Goal: Information Seeking & Learning: Learn about a topic

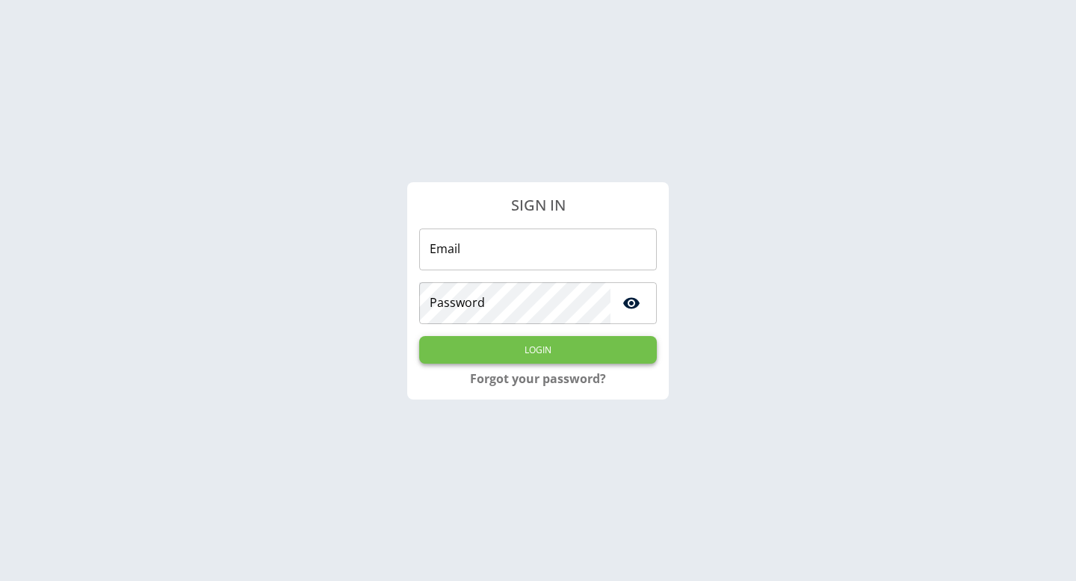
type input "**********"
click at [535, 349] on button "Login" at bounding box center [538, 350] width 238 height 28
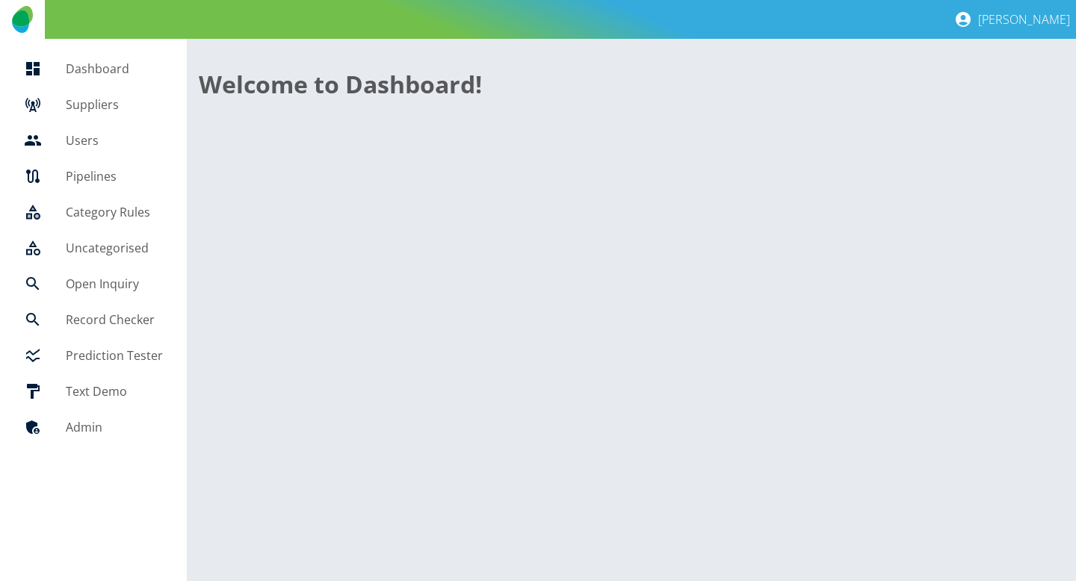
click at [136, 114] on link "Suppliers" at bounding box center [93, 105] width 163 height 36
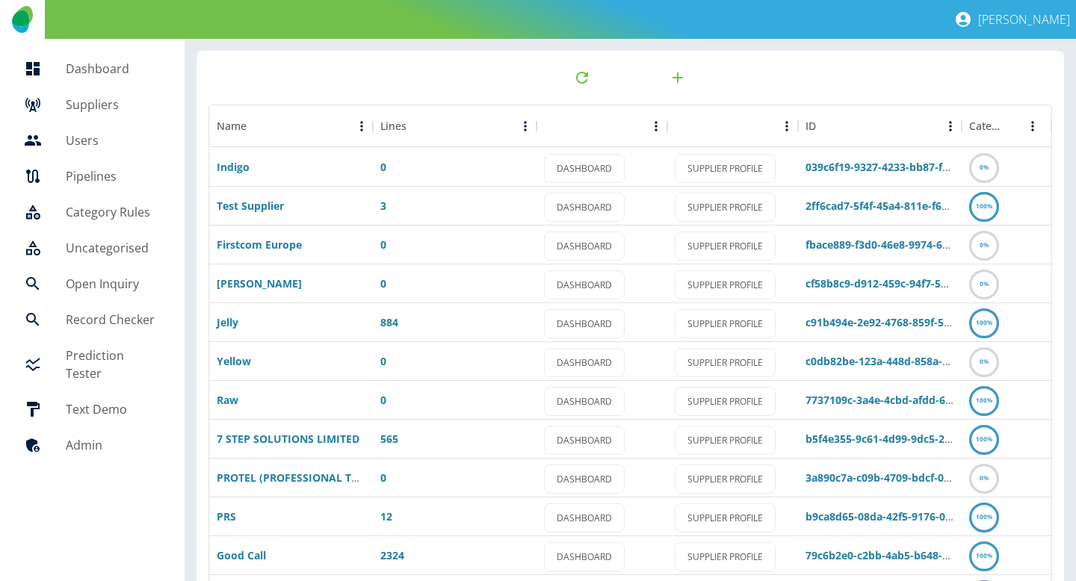
scroll to position [213, 0]
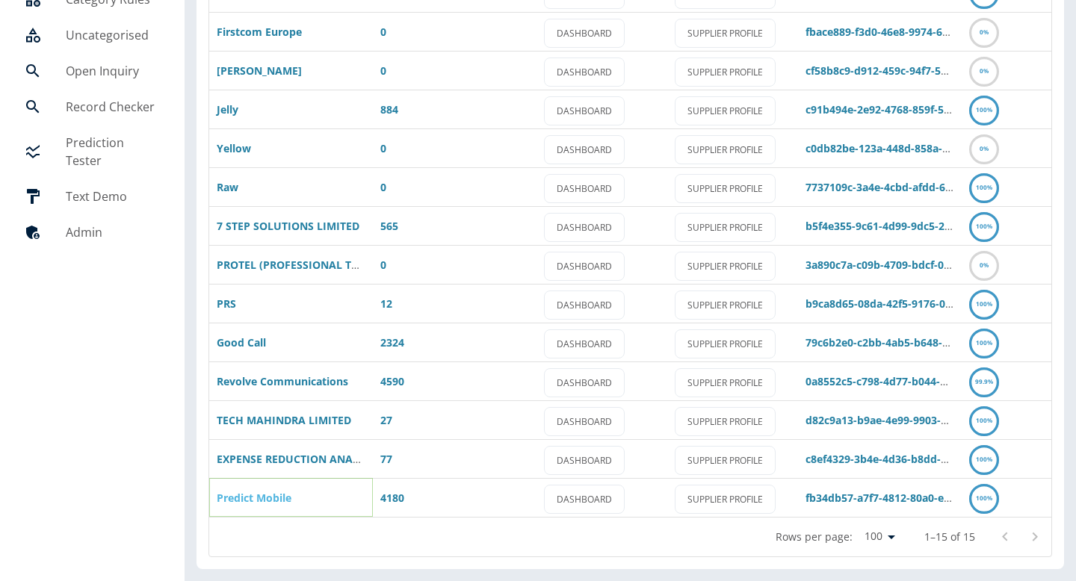
click at [279, 500] on link "Predict Mobile" at bounding box center [254, 498] width 75 height 14
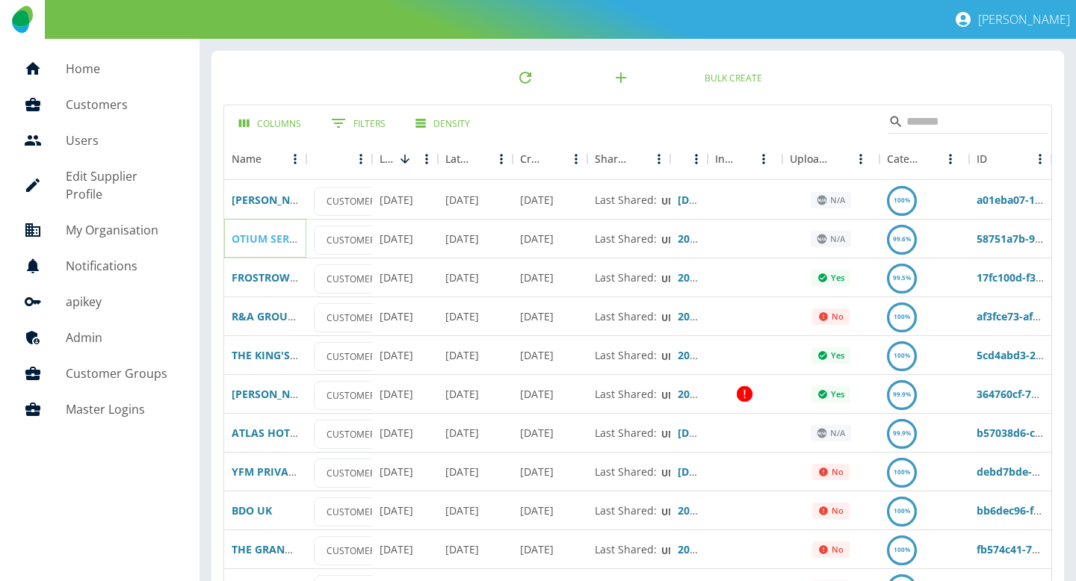
click at [271, 237] on link "OTIUM SERVICES AND FACILITIES LIMITED" at bounding box center [340, 239] width 217 height 14
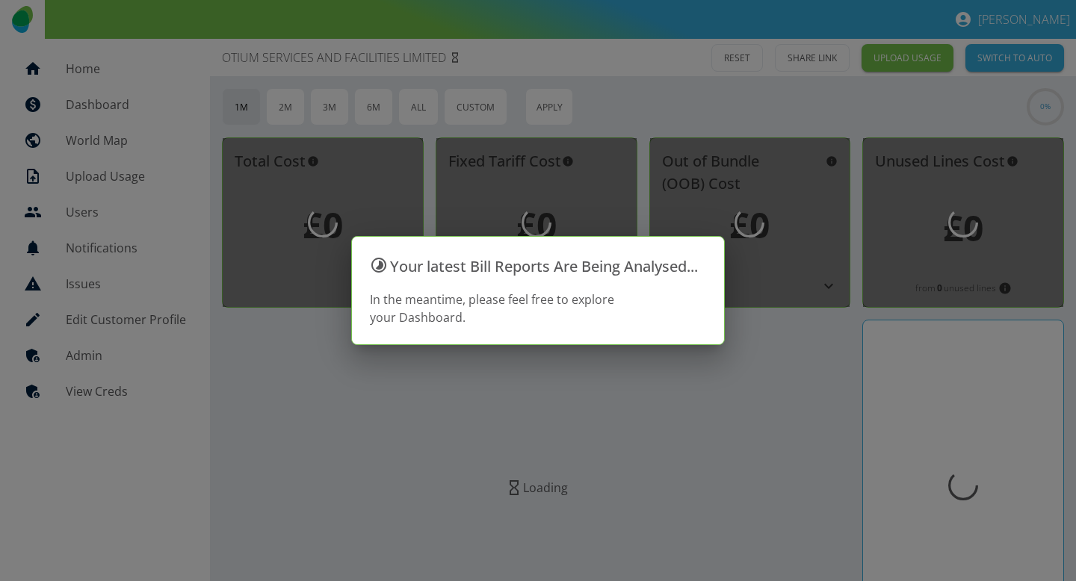
click at [67, 41] on div at bounding box center [538, 290] width 1076 height 581
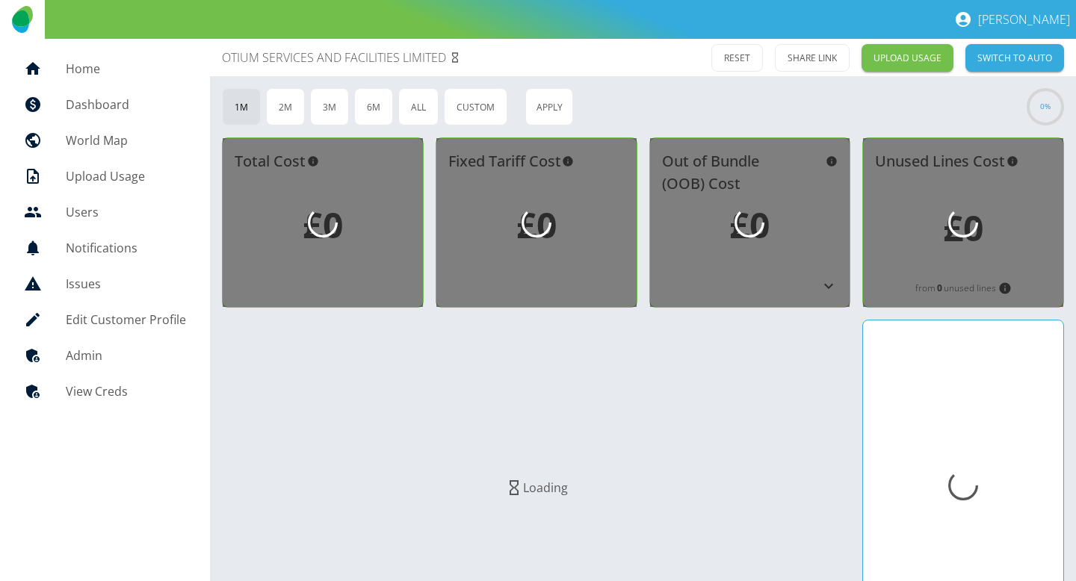
click at [66, 62] on h5 "Home" at bounding box center [126, 69] width 120 height 18
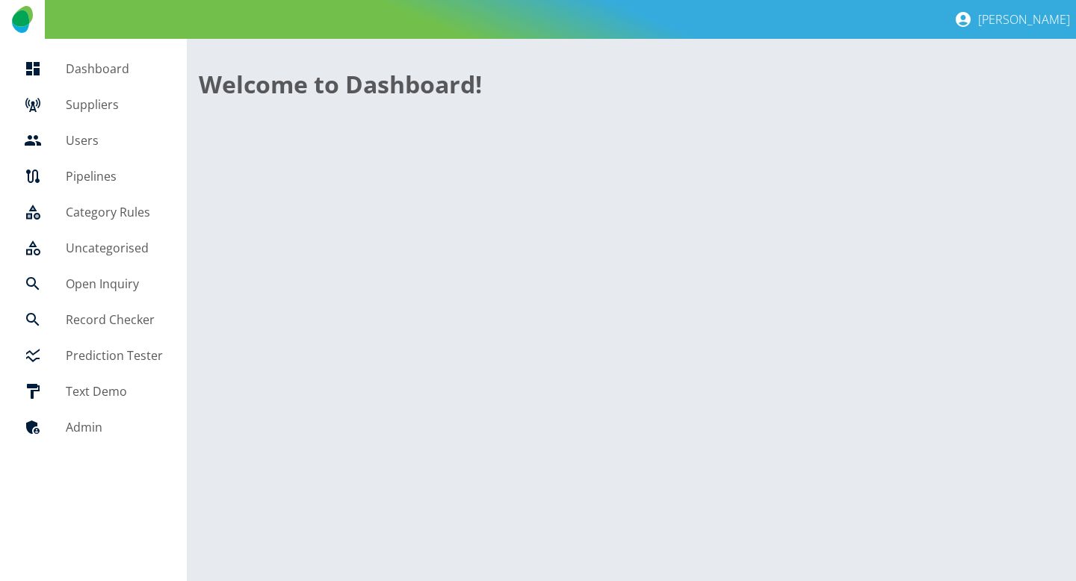
click at [69, 97] on h5 "Suppliers" at bounding box center [114, 105] width 97 height 18
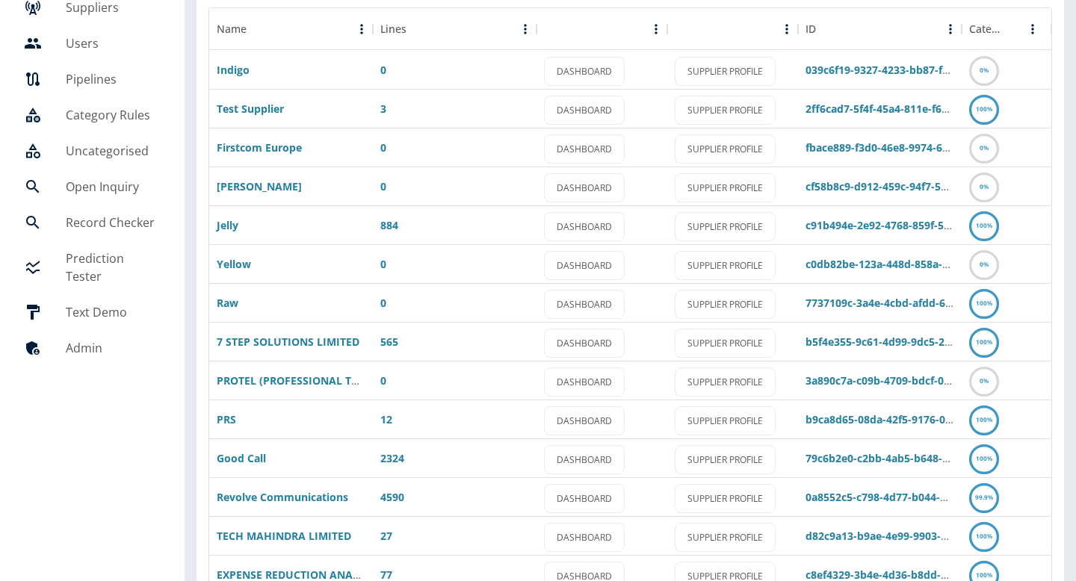
scroll to position [100, 0]
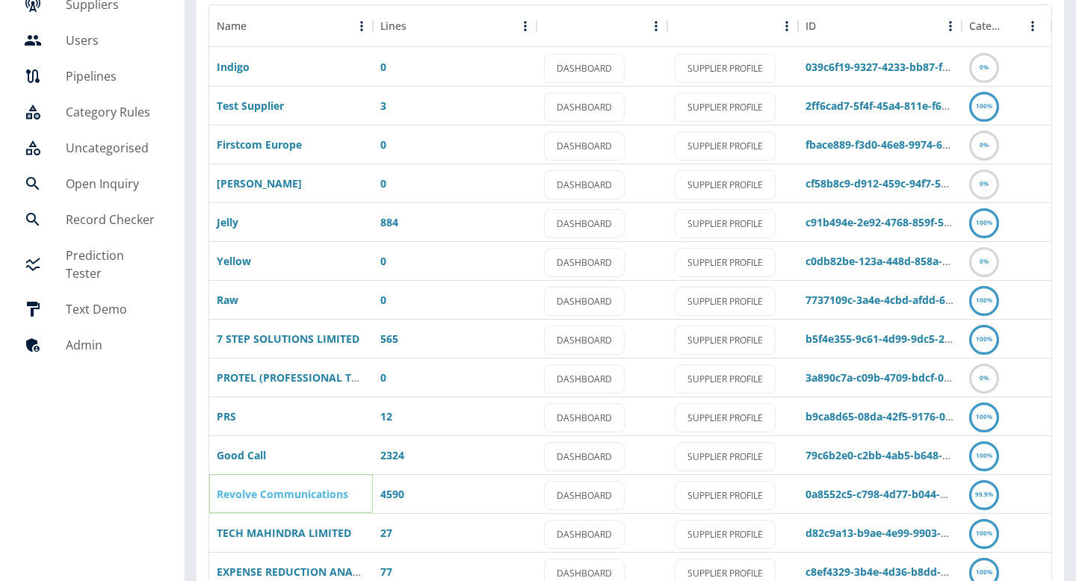
click at [275, 489] on link "Revolve Communications" at bounding box center [283, 494] width 132 height 14
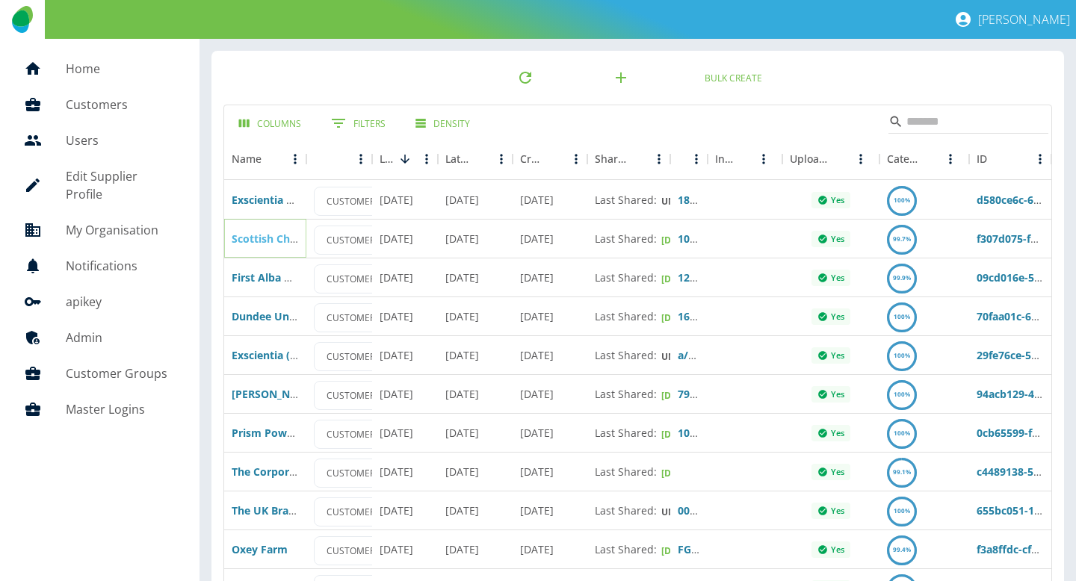
click at [271, 238] on link "Scottish Chamber of Commerce ([GEOGRAPHIC_DATA])" at bounding box center [374, 239] width 284 height 14
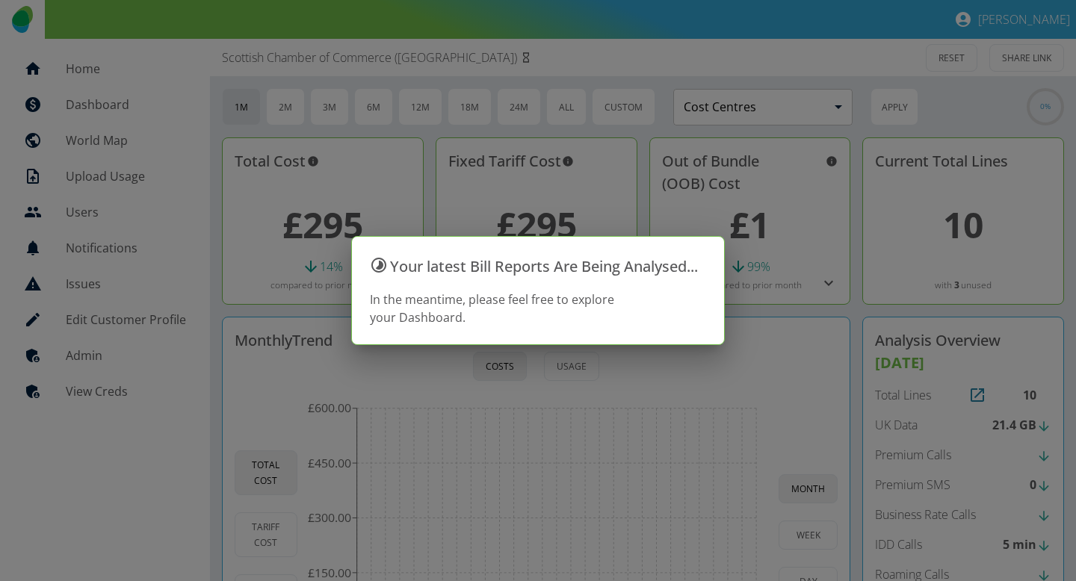
click at [843, 343] on div "Monthly Trend Costs Usage Total Cost Tariff Cost OOB Cost [DATE] [DATE] [DATE] …" at bounding box center [536, 521] width 628 height 409
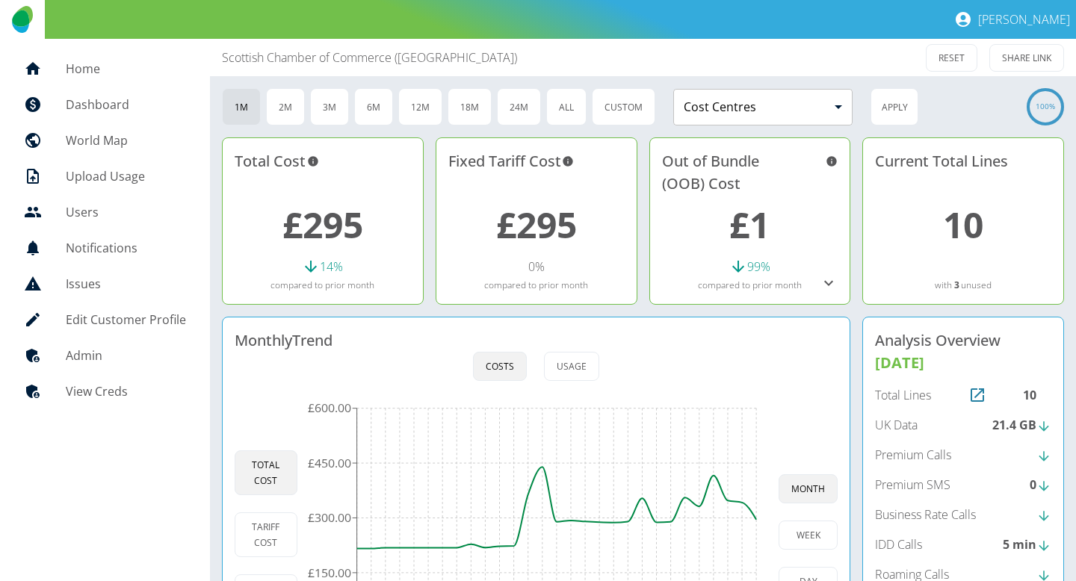
click at [884, 433] on p "UK Data" at bounding box center [896, 425] width 43 height 18
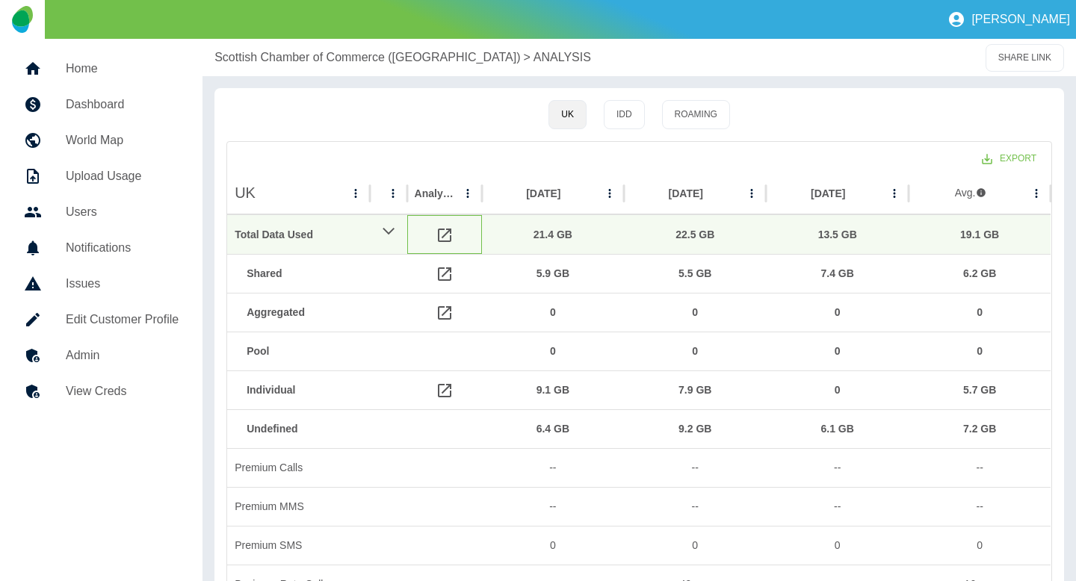
click at [444, 243] on icon at bounding box center [445, 235] width 18 height 18
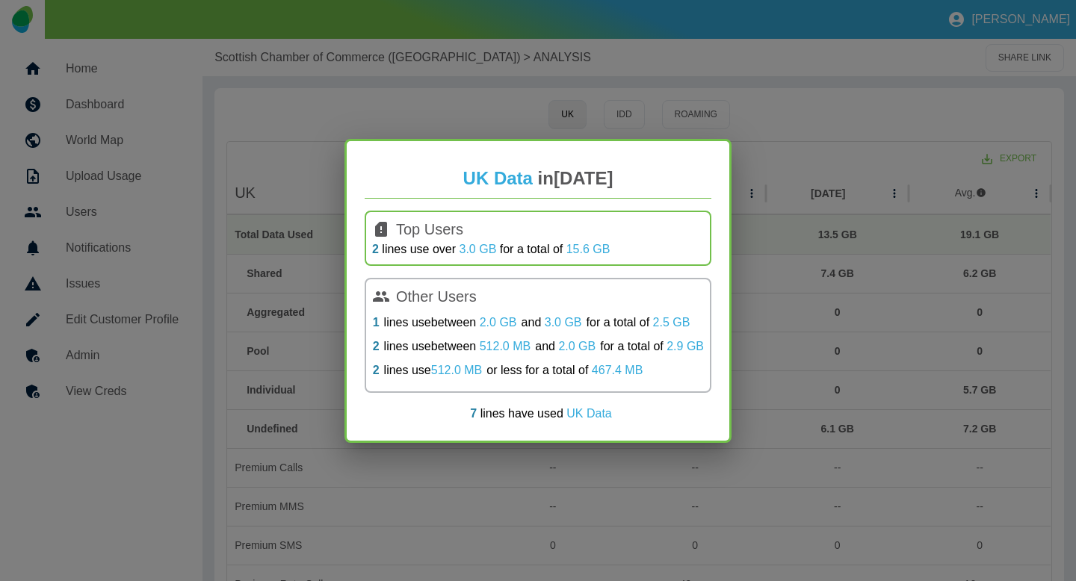
click at [421, 86] on div "UK Data in Aug 2025 Top Users 2 lines use over 3.0 GB for a total of 15.6 GB Ot…" at bounding box center [538, 290] width 1076 height 581
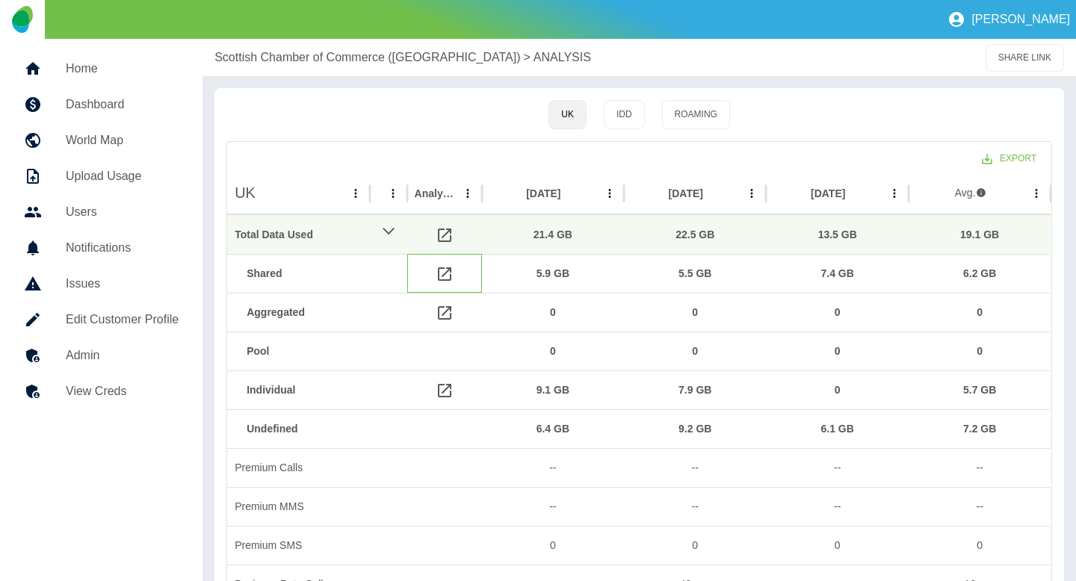
click at [439, 278] on icon at bounding box center [445, 274] width 18 height 18
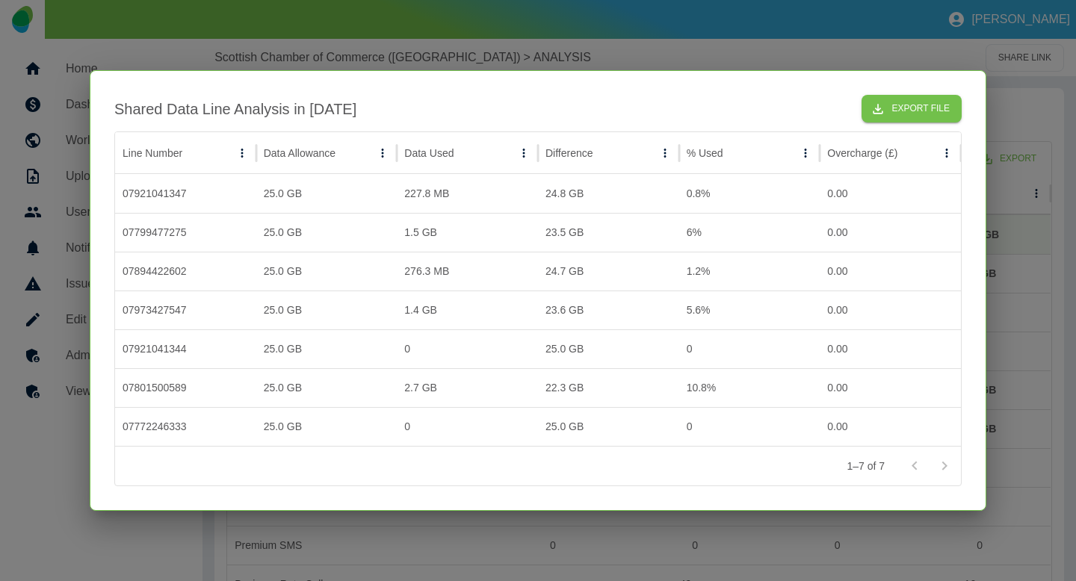
click at [393, 69] on div at bounding box center [538, 290] width 1076 height 581
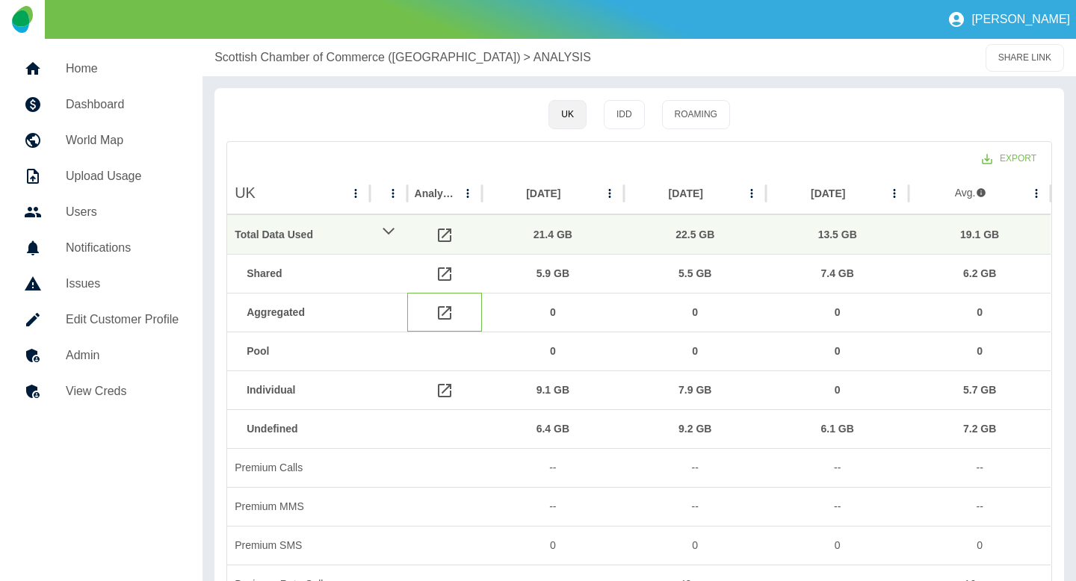
click at [442, 307] on icon at bounding box center [444, 312] width 13 height 13
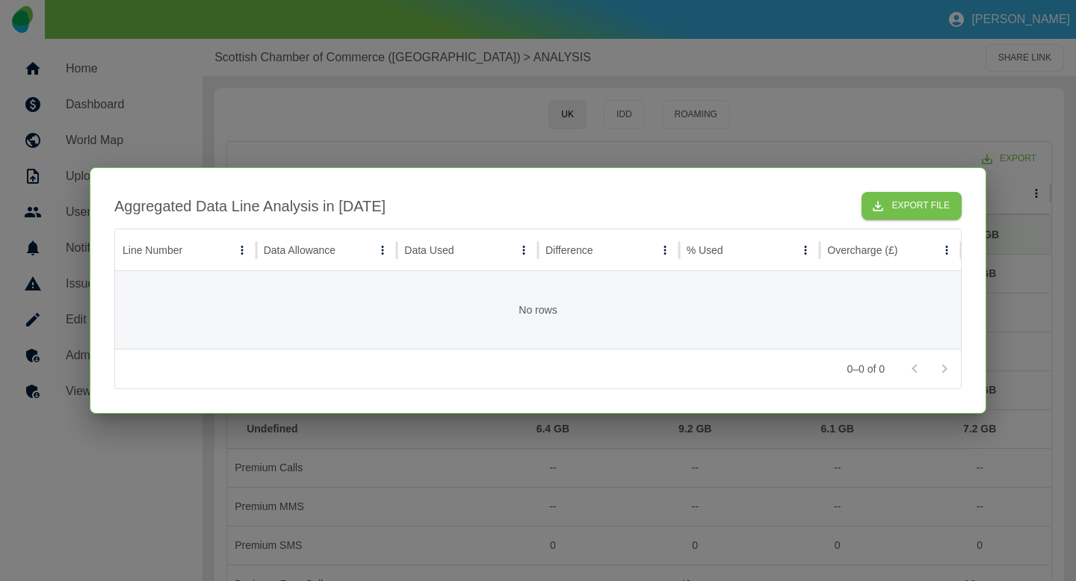
click at [421, 117] on div at bounding box center [538, 290] width 1076 height 581
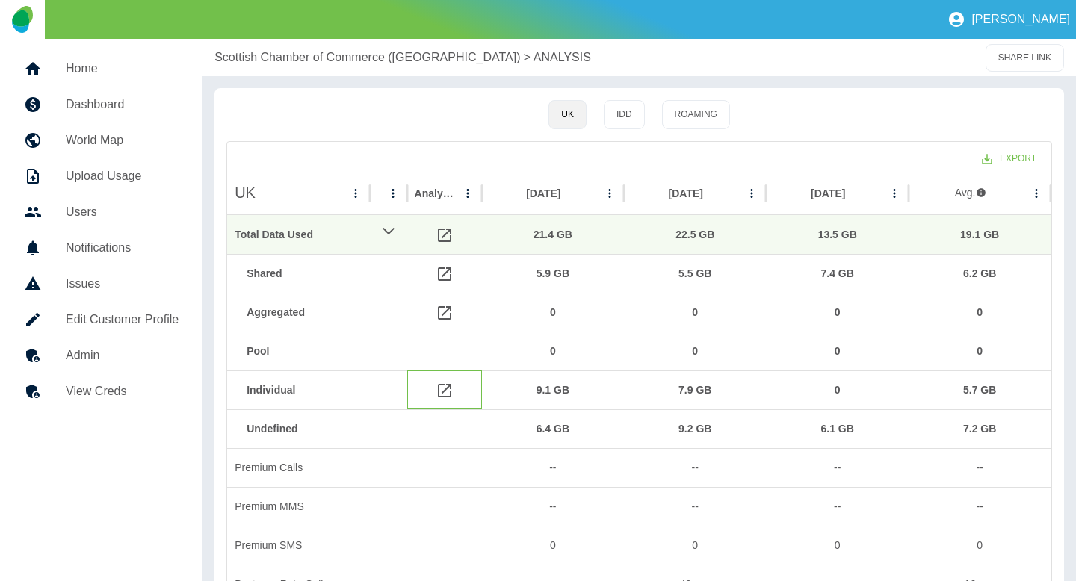
click at [448, 384] on icon at bounding box center [444, 390] width 13 height 13
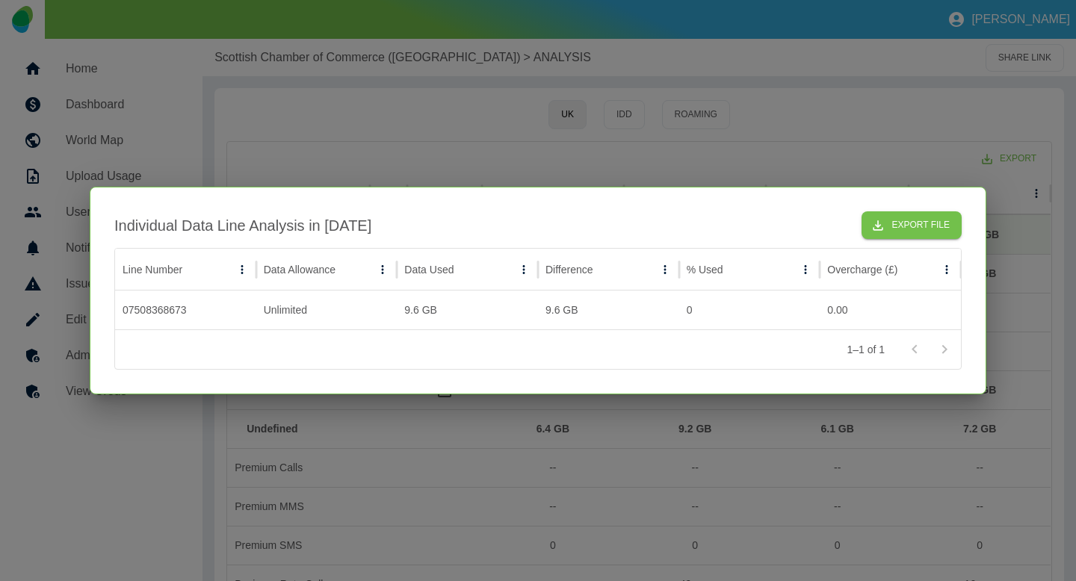
click at [433, 179] on div at bounding box center [538, 290] width 1076 height 581
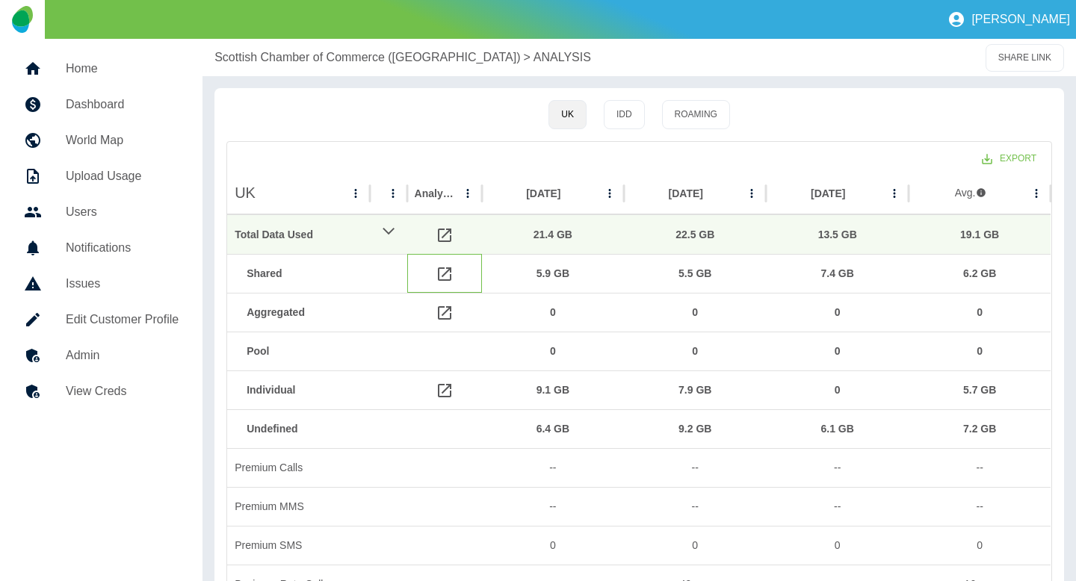
click at [445, 270] on icon at bounding box center [445, 274] width 18 height 18
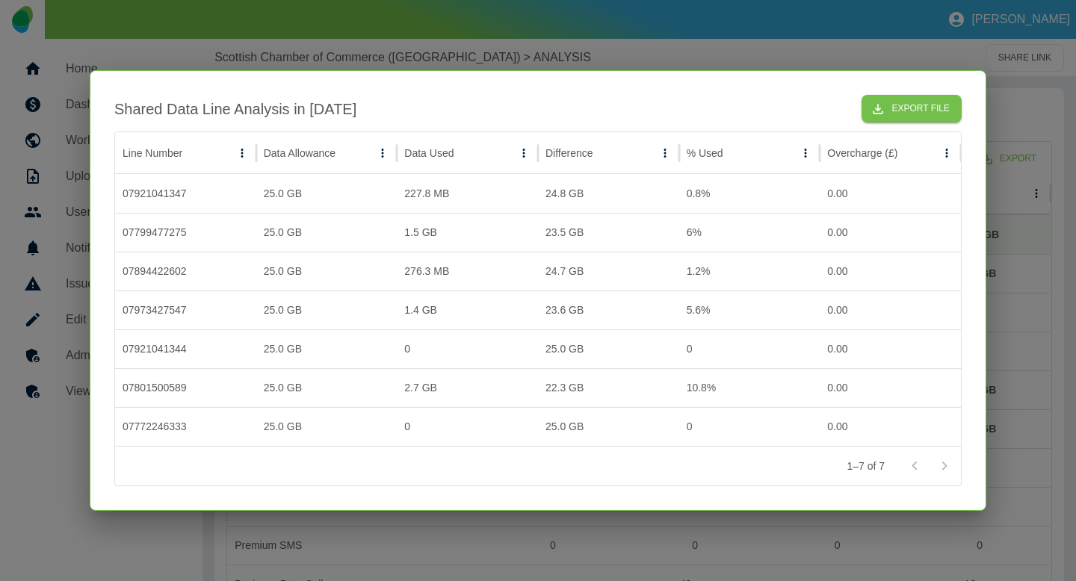
click at [553, 409] on div at bounding box center [538, 290] width 1076 height 581
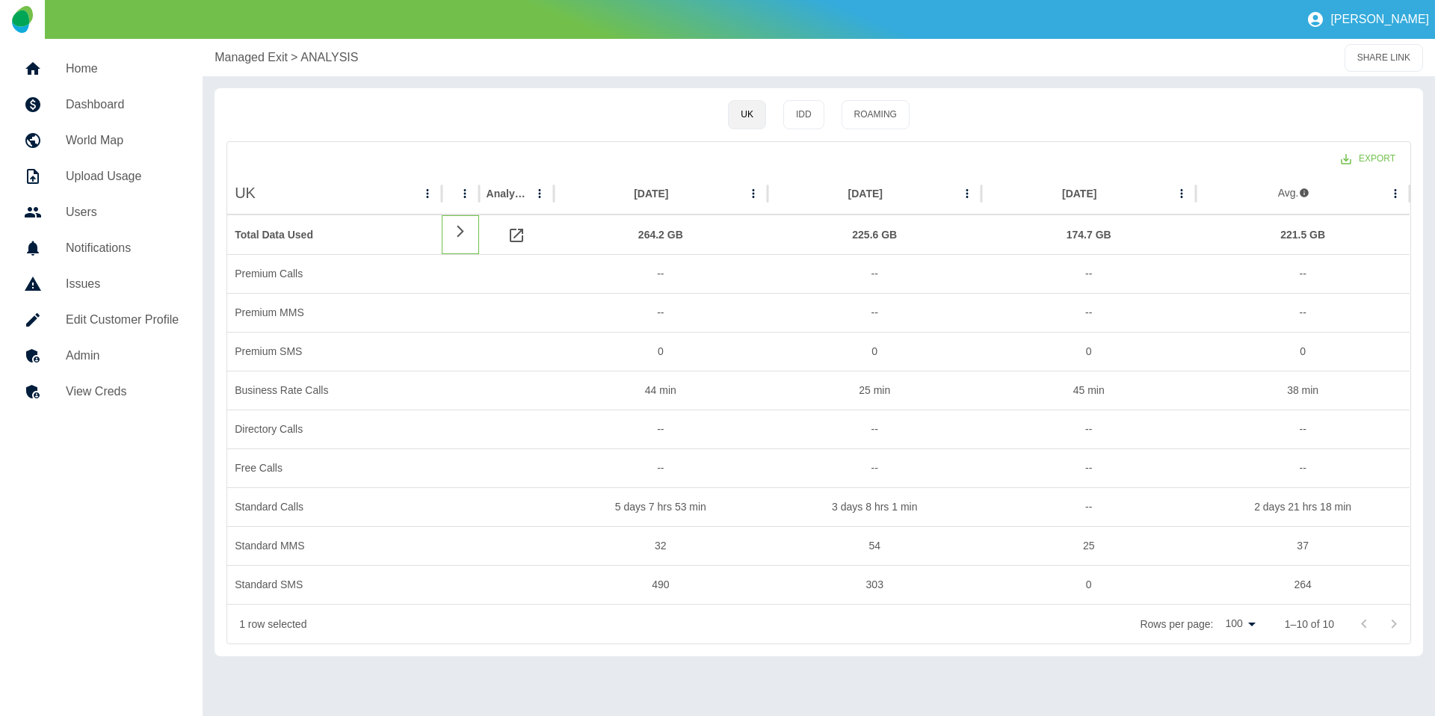
click at [455, 239] on div at bounding box center [460, 234] width 37 height 39
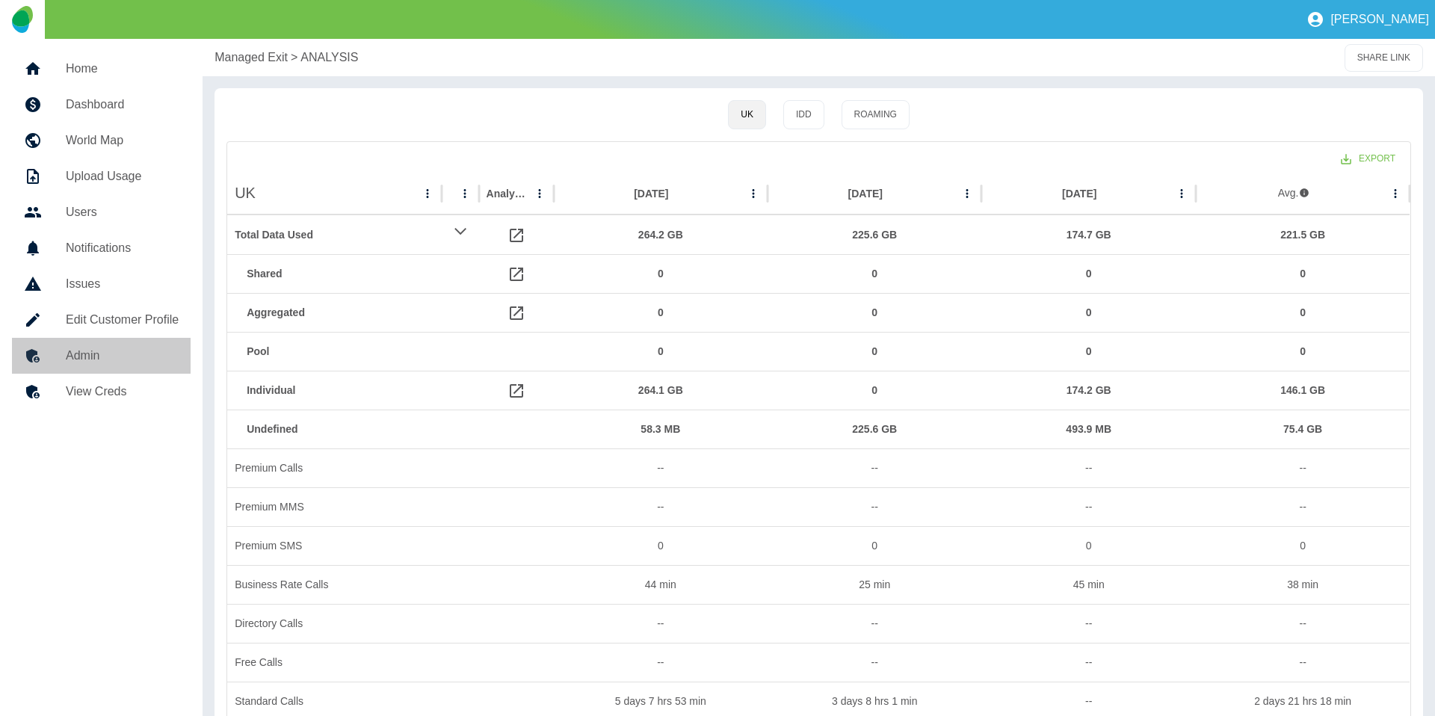
click at [137, 348] on h5 "Admin" at bounding box center [122, 356] width 113 height 18
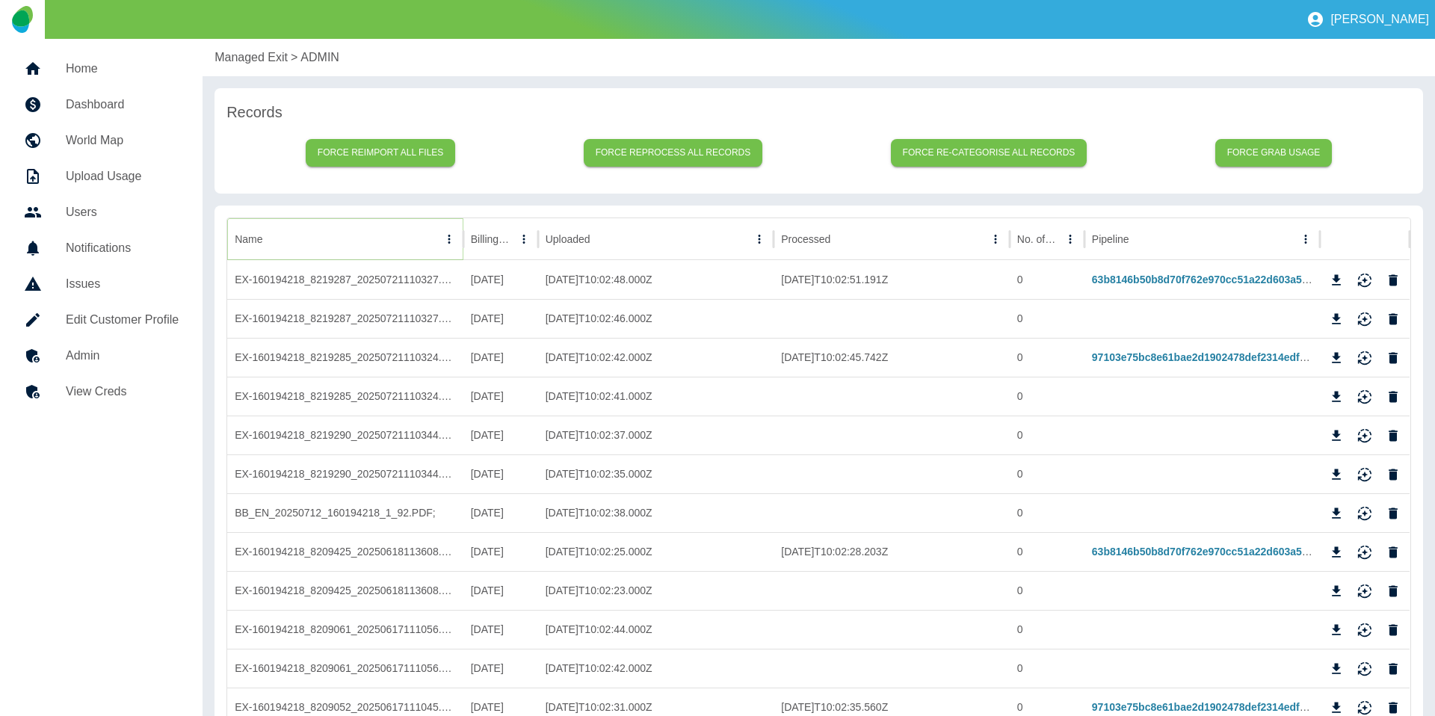
click at [442, 238] on icon "Name column menu" at bounding box center [448, 238] width 13 height 13
click at [404, 323] on li "Filter" at bounding box center [366, 335] width 185 height 27
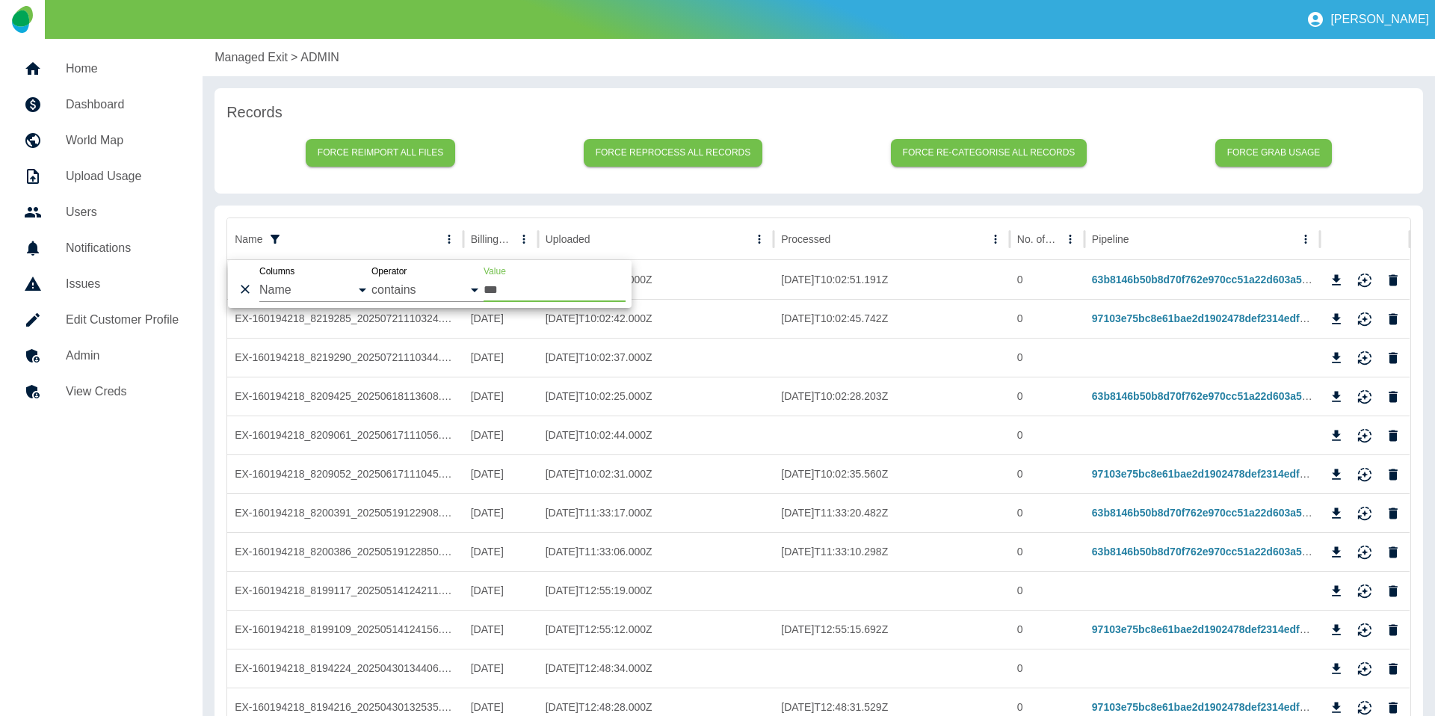
type input "***"
click at [518, 173] on div "Force reimport all files Force reprocess all records Force re-categorise all re…" at bounding box center [818, 153] width 1184 height 58
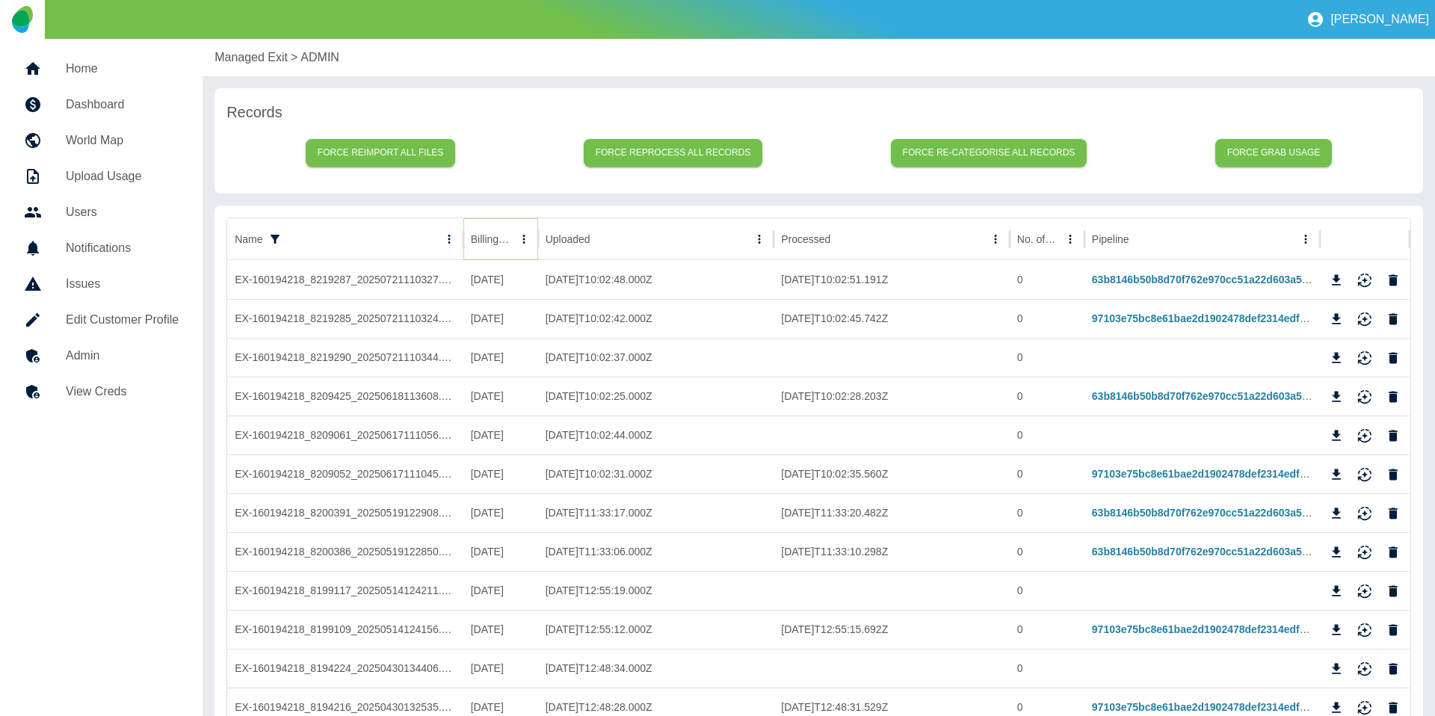
click at [519, 239] on icon "Sort" at bounding box center [523, 239] width 9 height 9
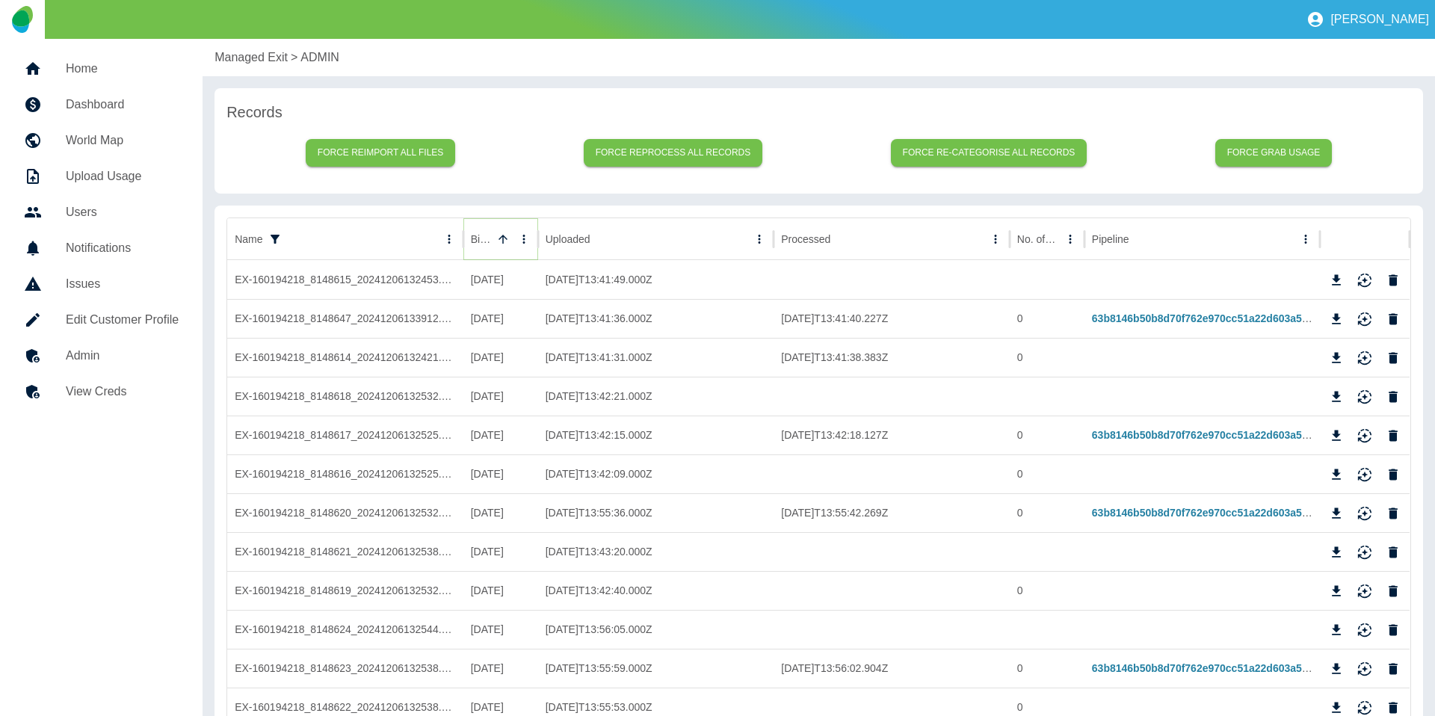
click at [504, 239] on icon "Sort" at bounding box center [502, 239] width 9 height 9
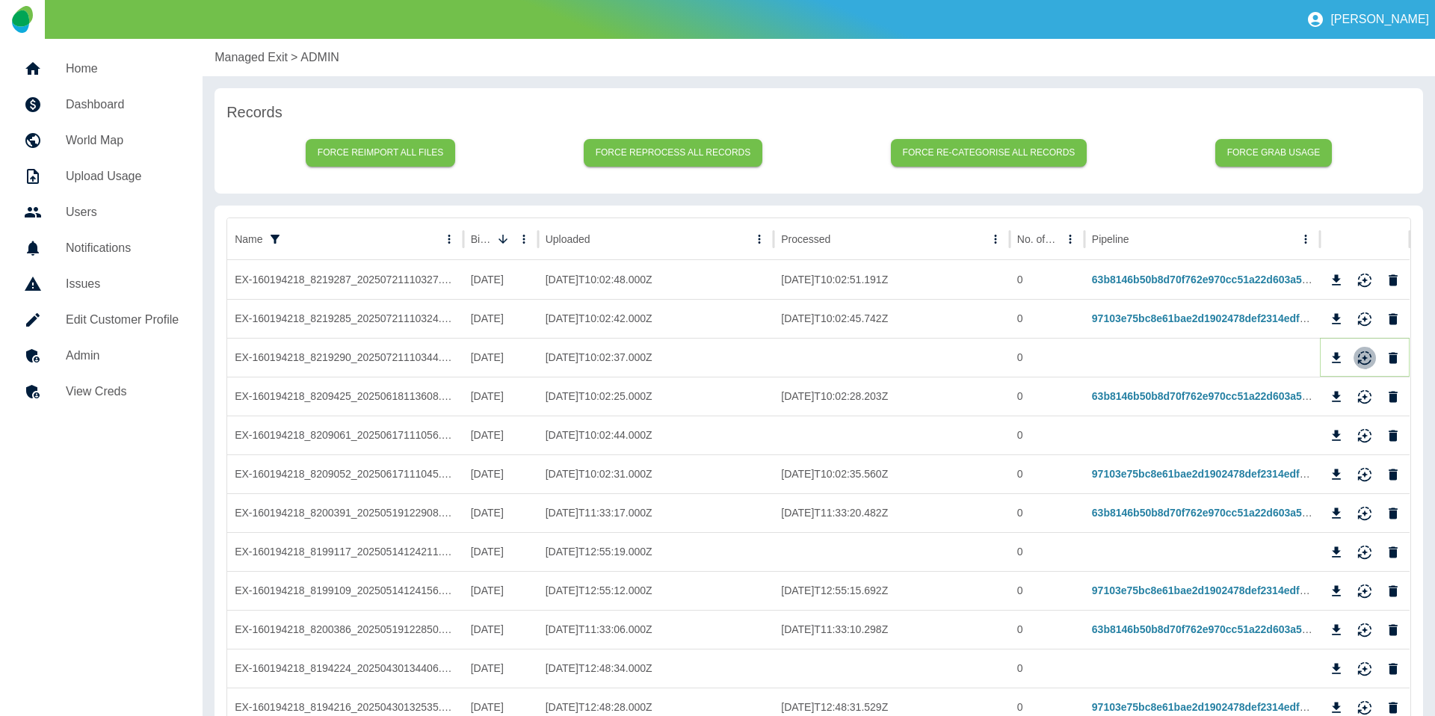
click at [1364, 355] on icon "Reimport" at bounding box center [1364, 357] width 15 height 15
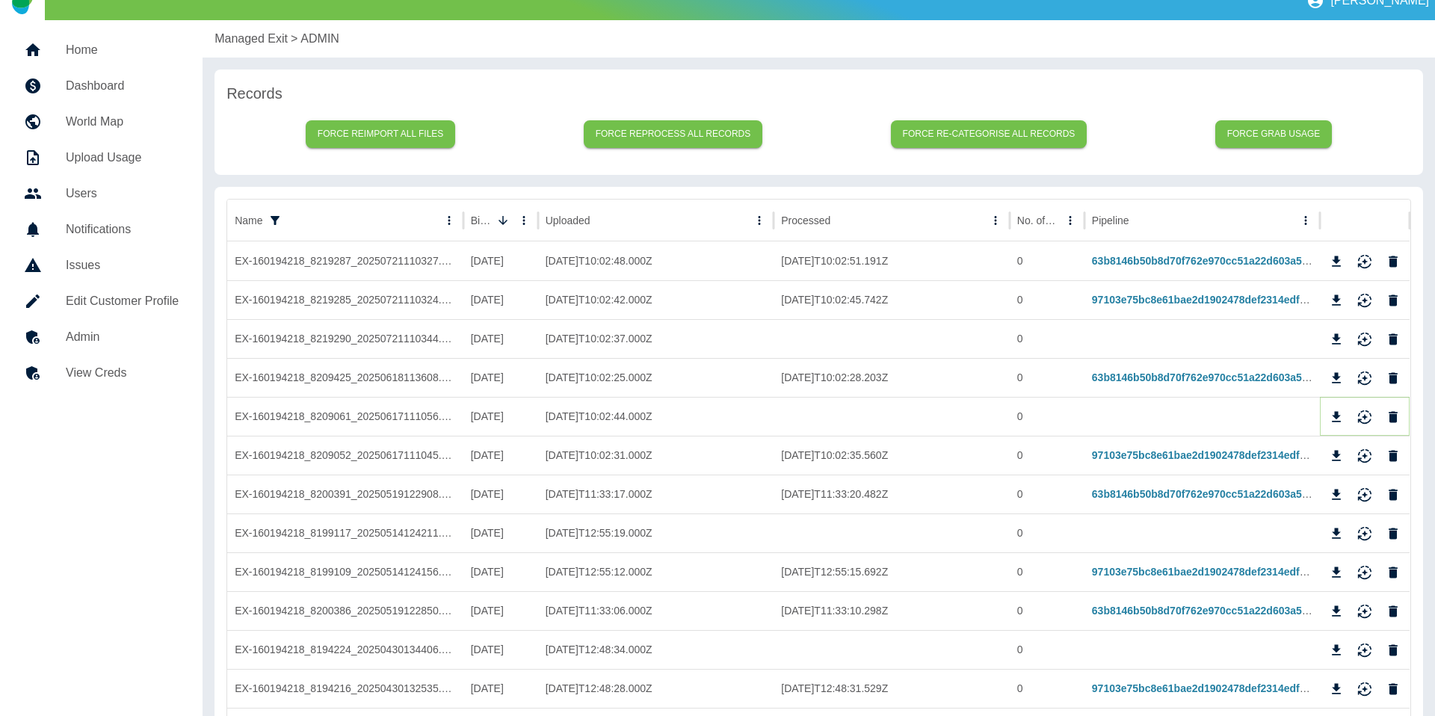
click at [1364, 414] on icon "Reimport" at bounding box center [1364, 414] width 13 height 10
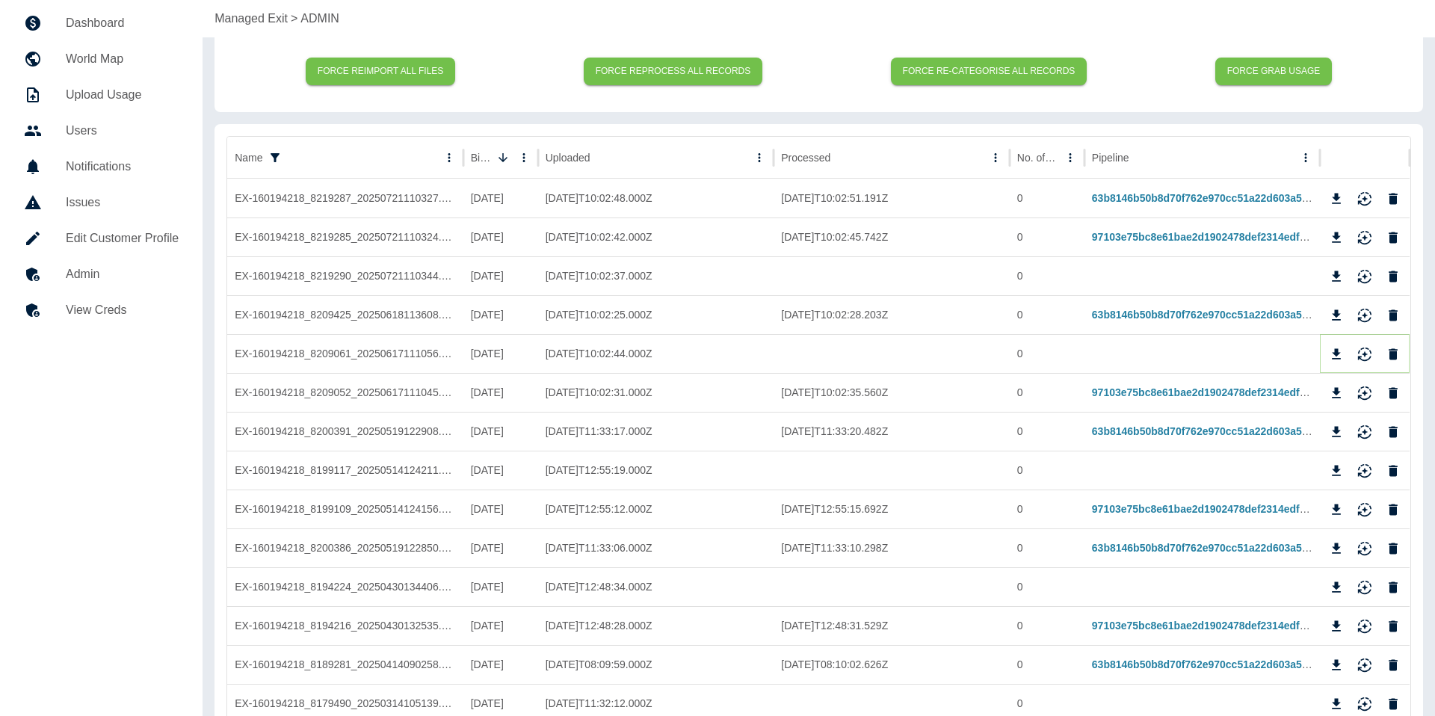
scroll to position [96, 0]
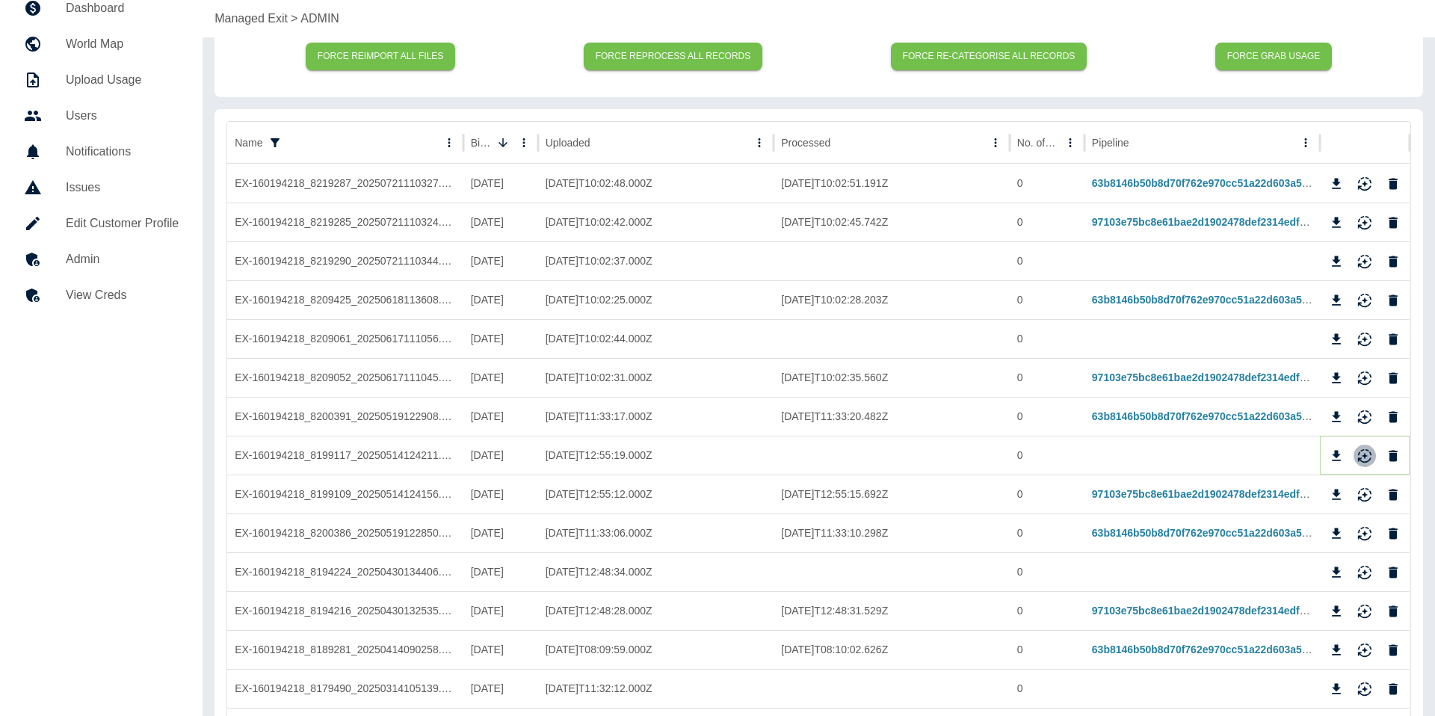
click at [1366, 448] on icon "Reimport" at bounding box center [1364, 455] width 15 height 15
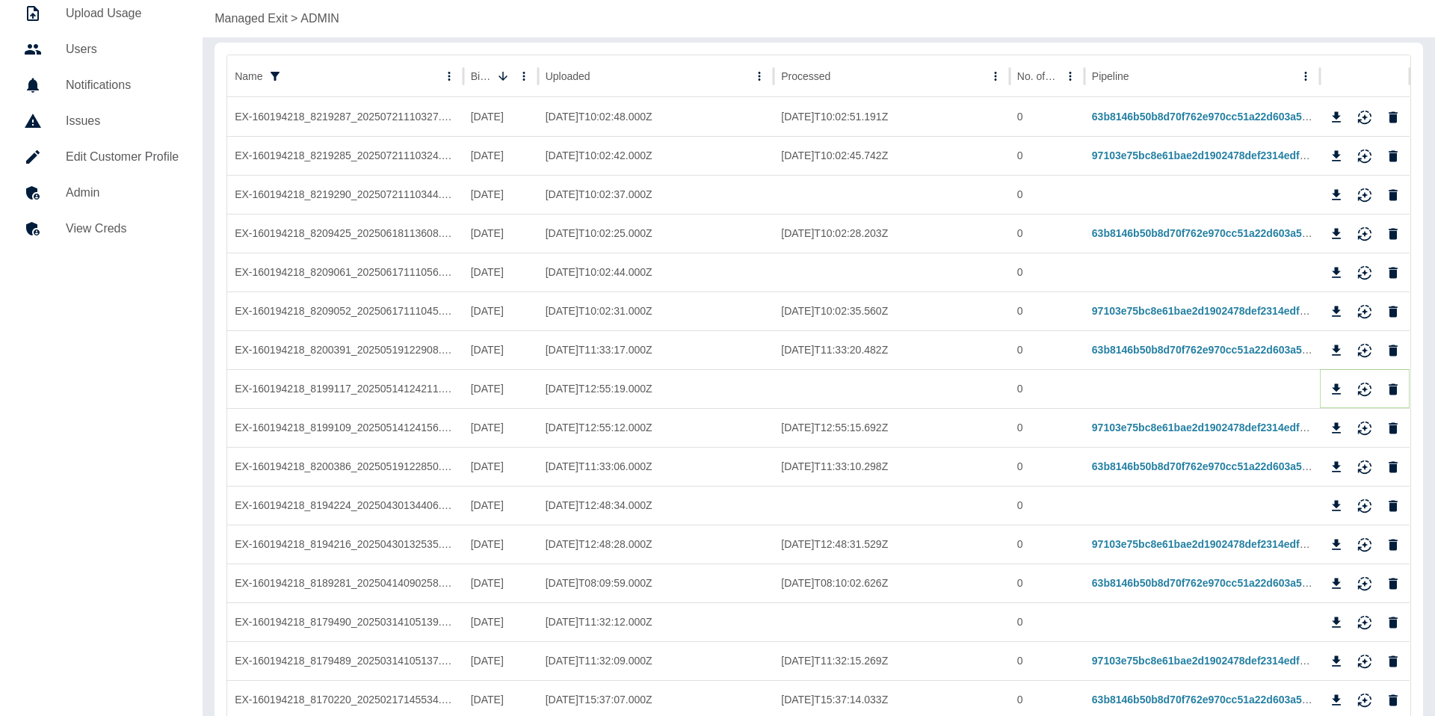
scroll to position [214, 0]
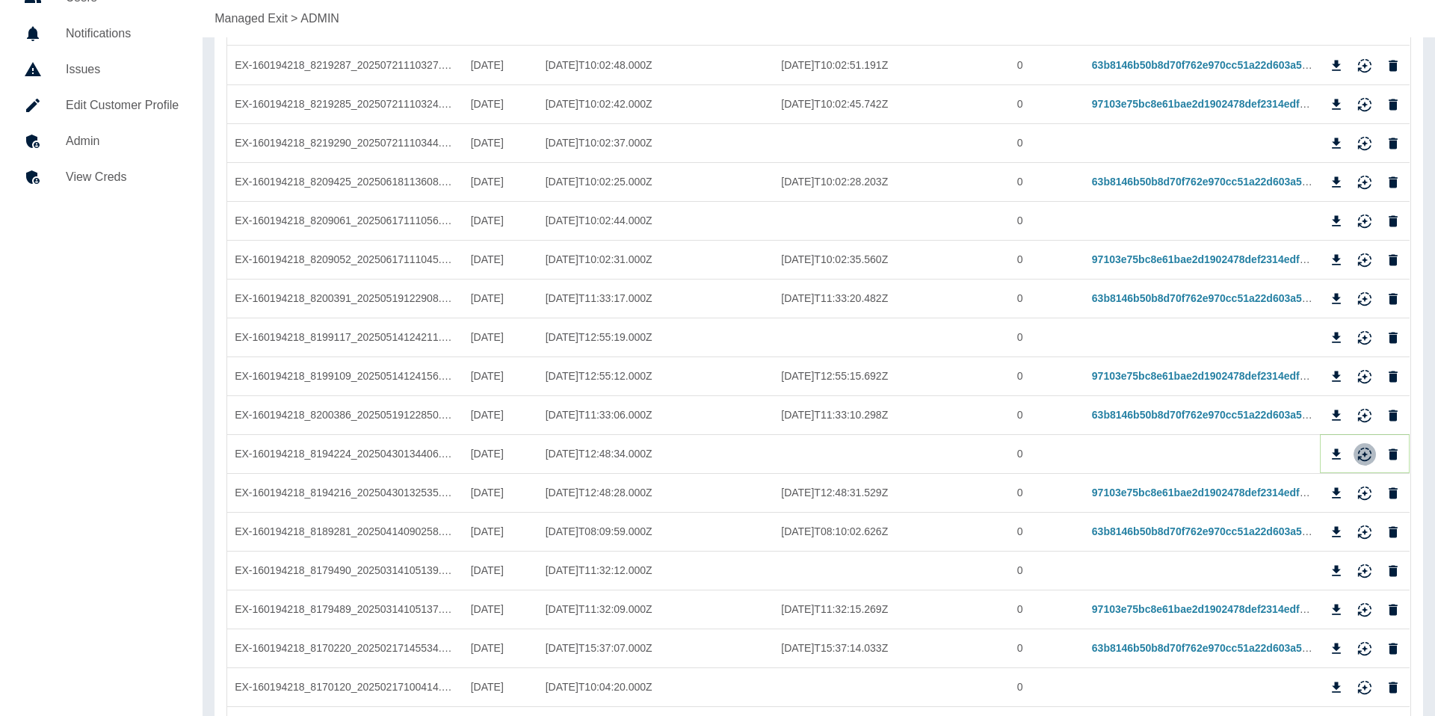
drag, startPoint x: 1362, startPoint y: 454, endPoint x: 1303, endPoint y: 445, distance: 59.7
click at [1362, 454] on icon "Reimport" at bounding box center [1364, 454] width 15 height 15
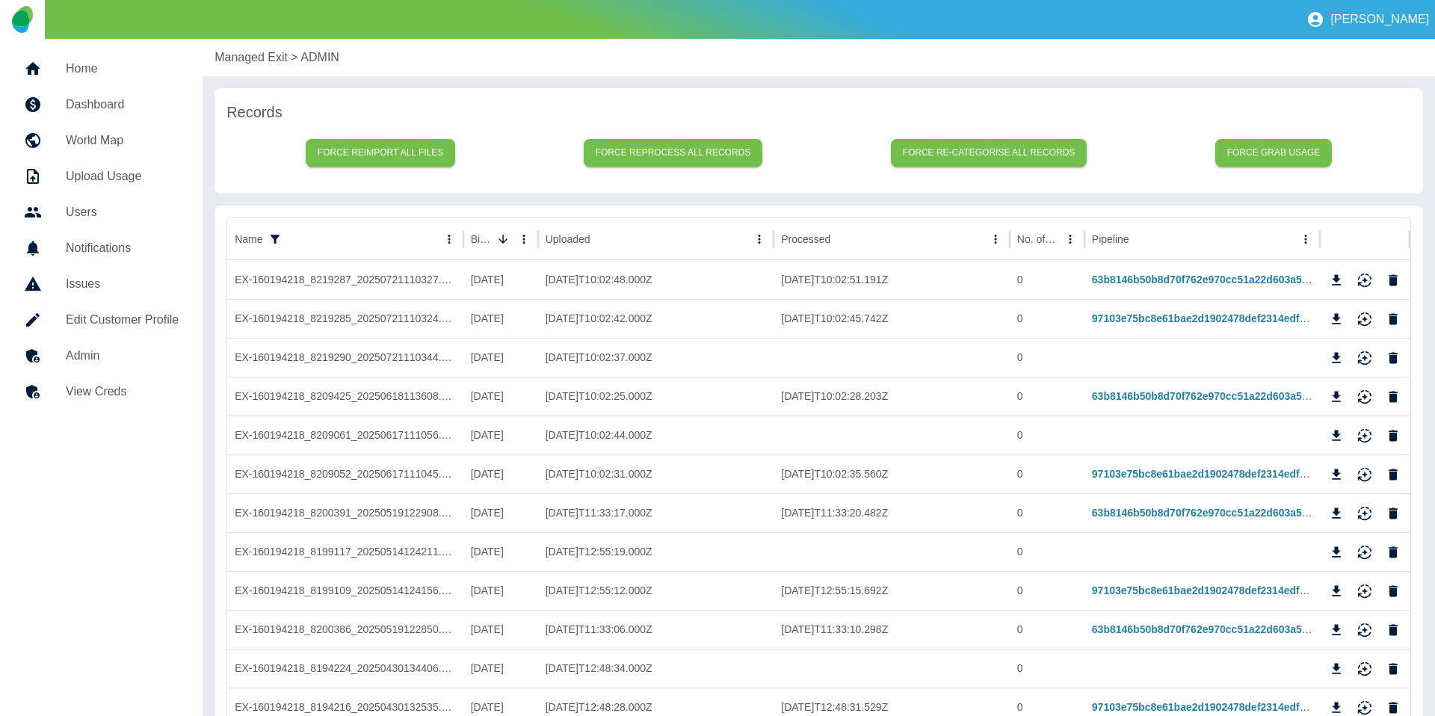
click at [232, 61] on p "Managed Exit" at bounding box center [250, 58] width 73 height 18
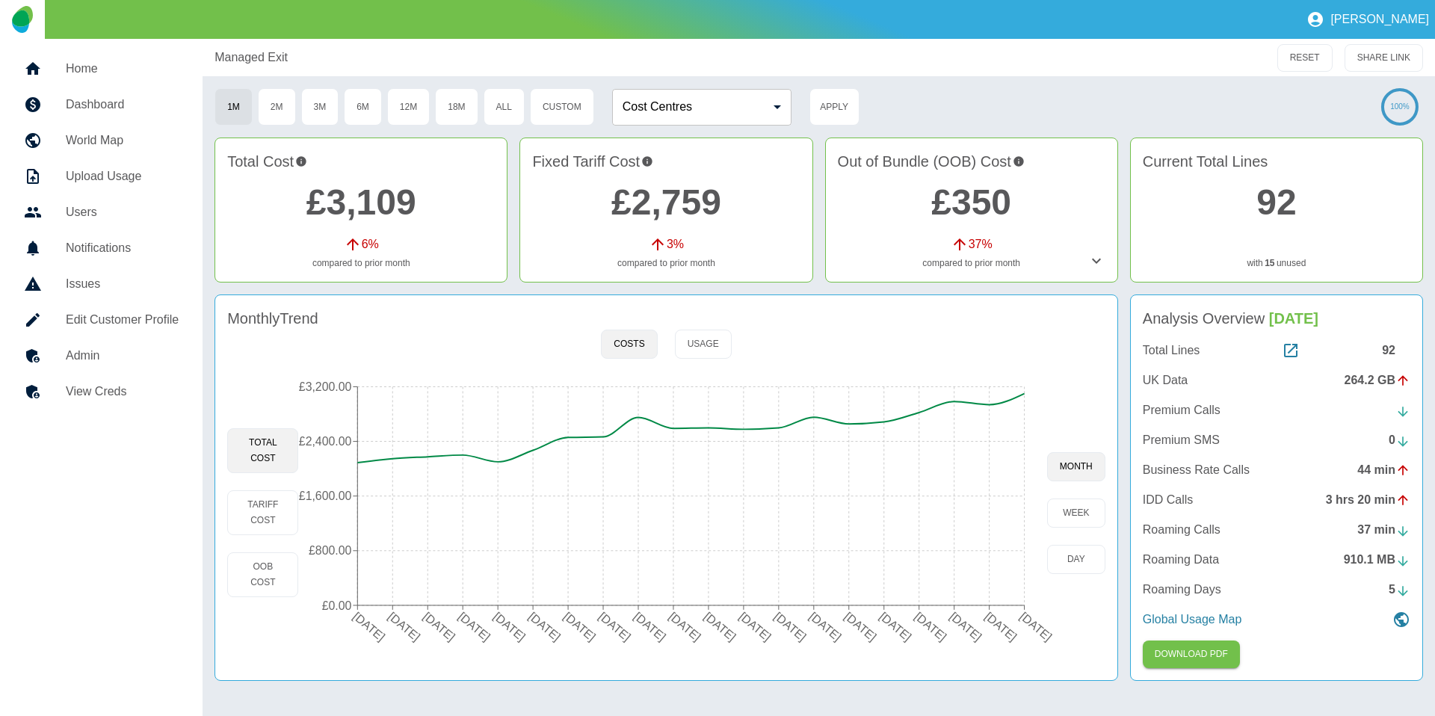
drag, startPoint x: 1187, startPoint y: 394, endPoint x: 1171, endPoint y: 383, distance: 19.9
click at [1186, 393] on div "Total Lines 92 UK Data 264.2 GB Premium Calls Premium SMS 0 Business Rate Calls…" at bounding box center [1275, 484] width 267 height 287
click at [1171, 383] on p "UK Data" at bounding box center [1164, 380] width 45 height 18
